Goal: Information Seeking & Learning: Learn about a topic

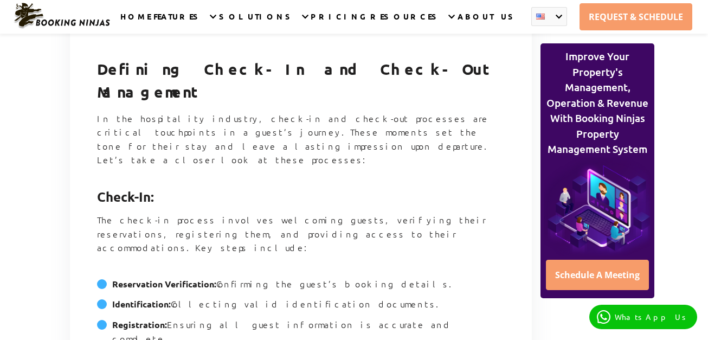
scroll to position [867, 0]
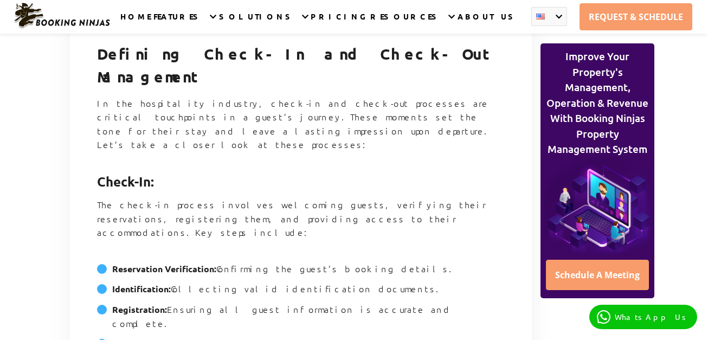
drag, startPoint x: 100, startPoint y: 74, endPoint x: 461, endPoint y: 253, distance: 403.3
copy article "Check-In: The check-in process involves welcoming guests, verifying their reser…"
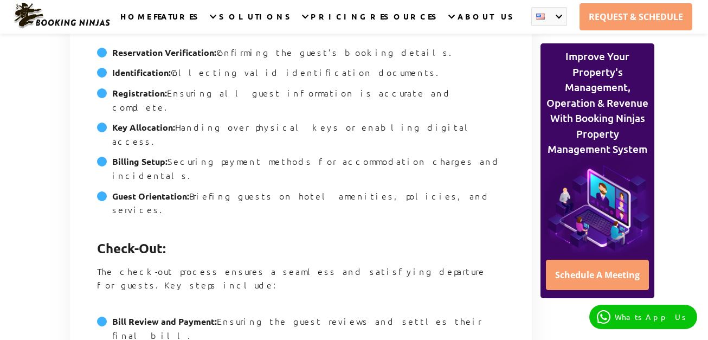
scroll to position [1084, 0]
drag, startPoint x: 98, startPoint y: 72, endPoint x: 458, endPoint y: 204, distance: 383.2
copy article "Check-Out: The check-out process ensures a seamless and satisfying departure fo…"
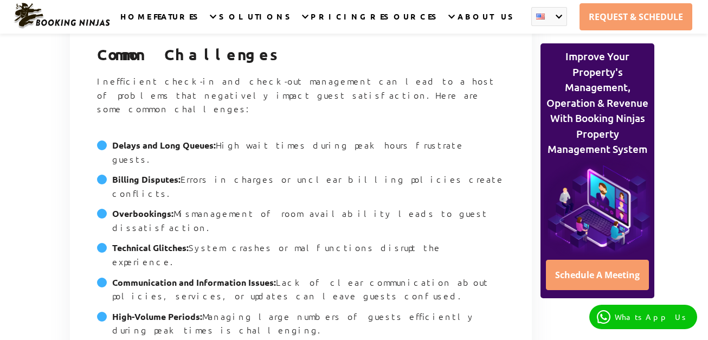
scroll to position [1518, 0]
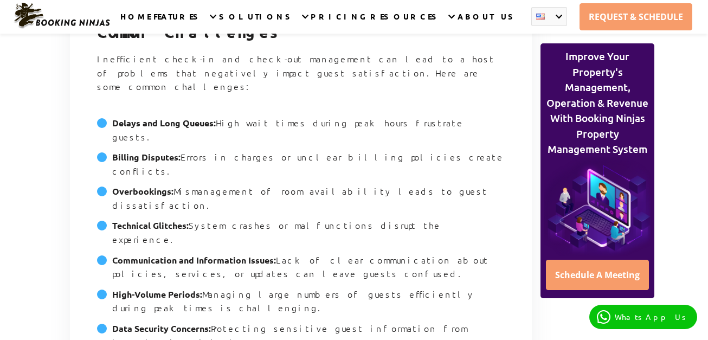
drag, startPoint x: 124, startPoint y: 77, endPoint x: 482, endPoint y: 256, distance: 400.9
copy article "Ways to Improve Check-In/Out Management 1. Embrace Technology Modern technology…"
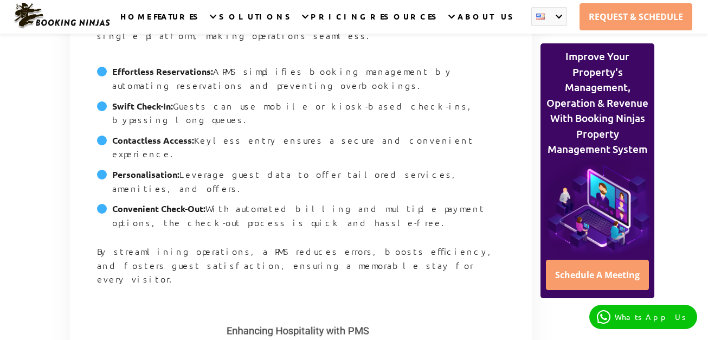
scroll to position [3902, 0]
